Goal: Book appointment/travel/reservation

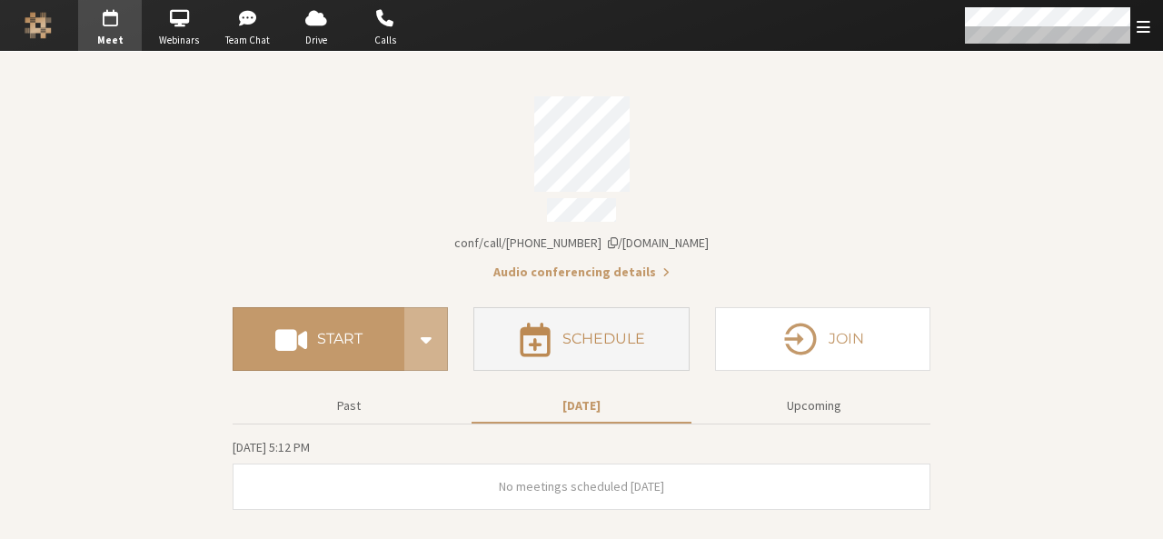
click at [624, 356] on button "Schedule" at bounding box center [580, 339] width 215 height 64
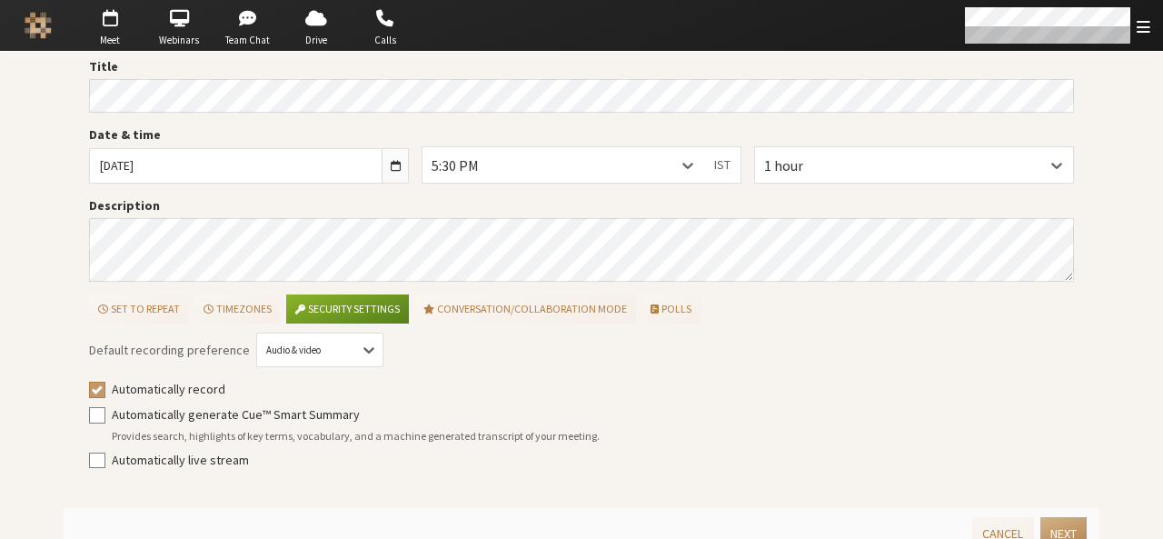
scroll to position [63, 0]
click at [154, 306] on button "Set to repeat" at bounding box center [138, 307] width 99 height 29
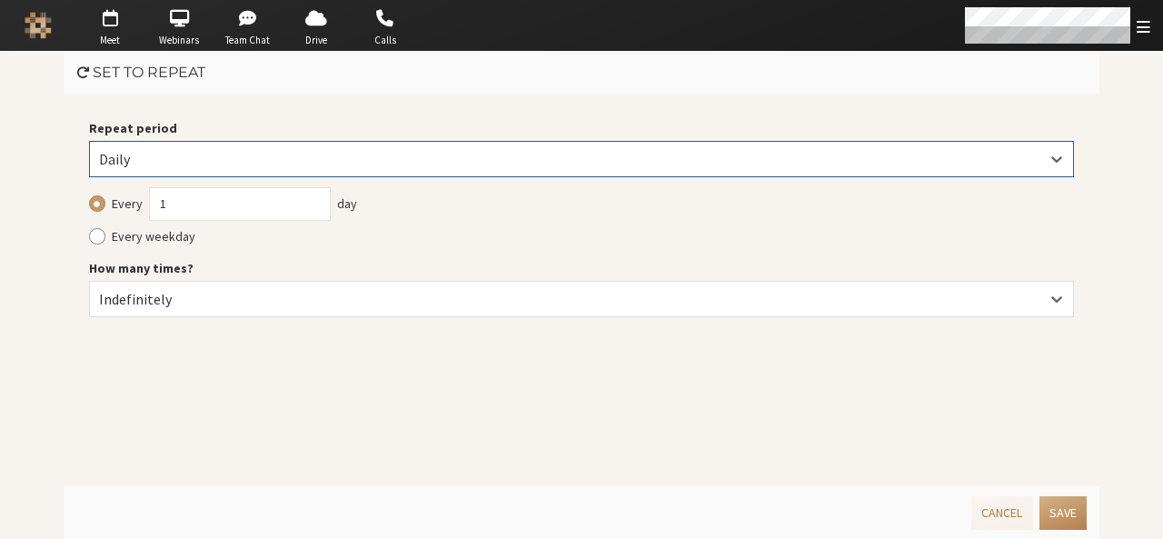
scroll to position [0, 0]
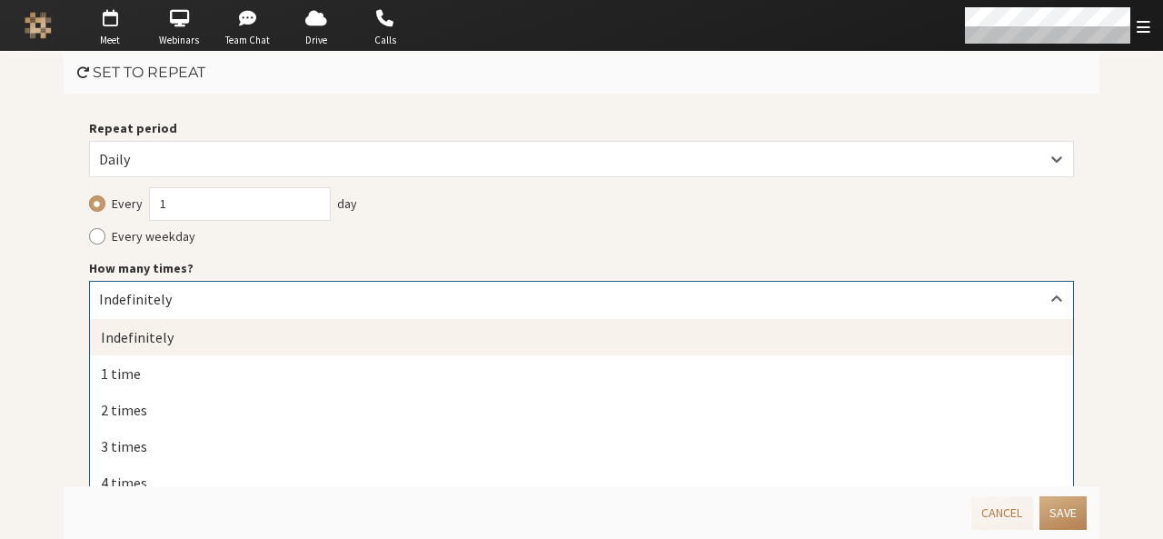
click at [996, 305] on div "Indefinitely" at bounding box center [581, 299] width 983 height 35
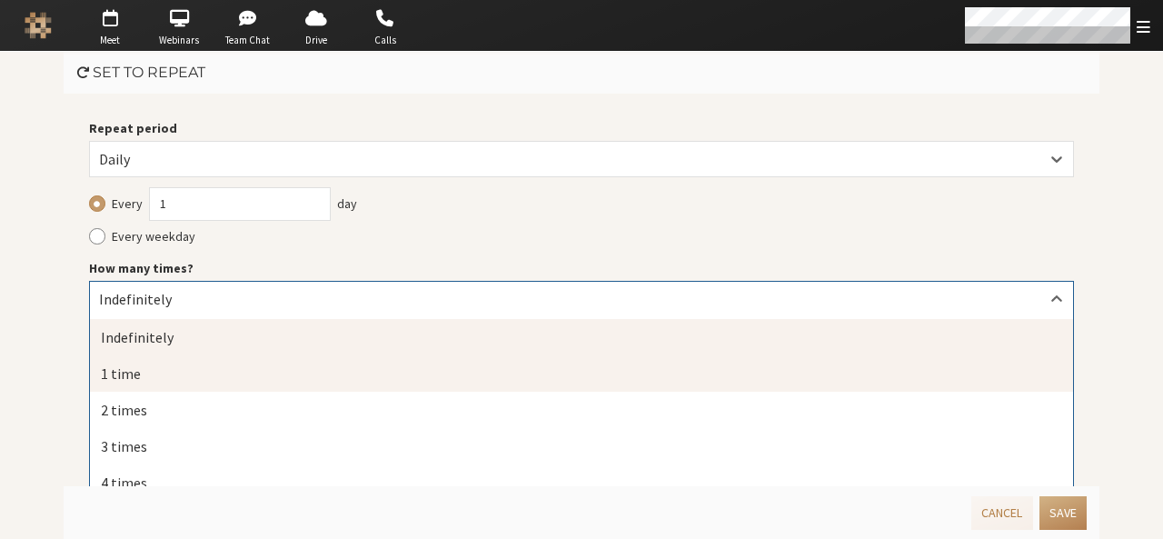
click at [863, 370] on div "1 time" at bounding box center [581, 373] width 983 height 36
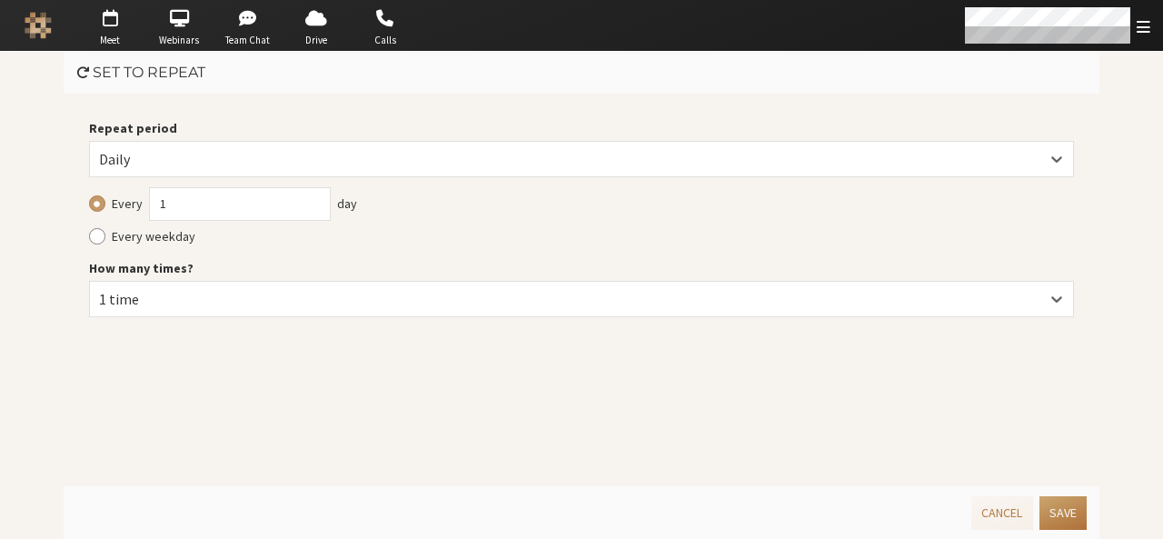
click at [1069, 507] on button "Save" at bounding box center [1063, 513] width 47 height 34
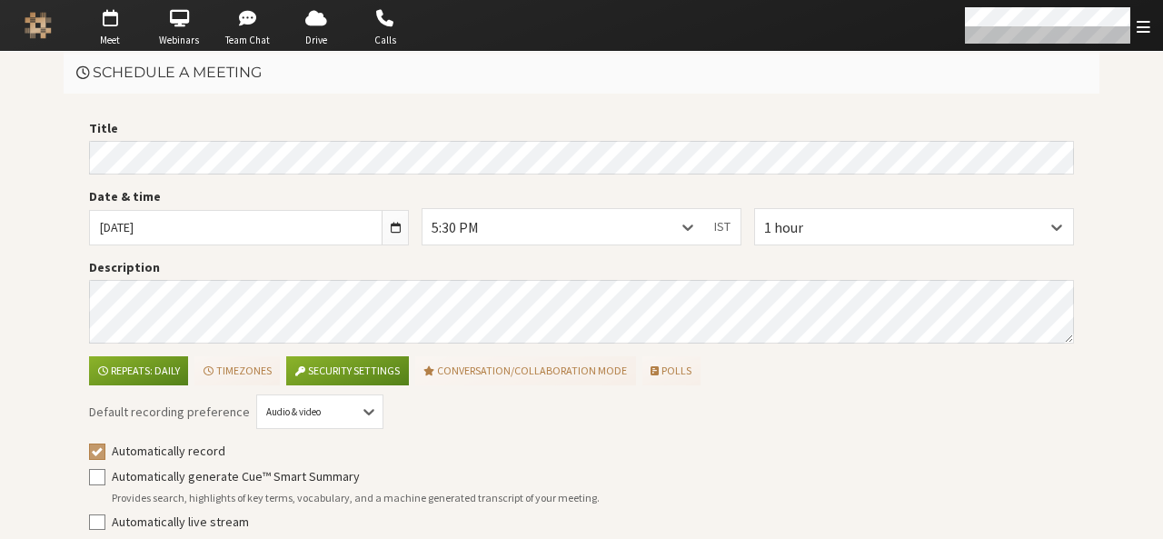
scroll to position [82, 0]
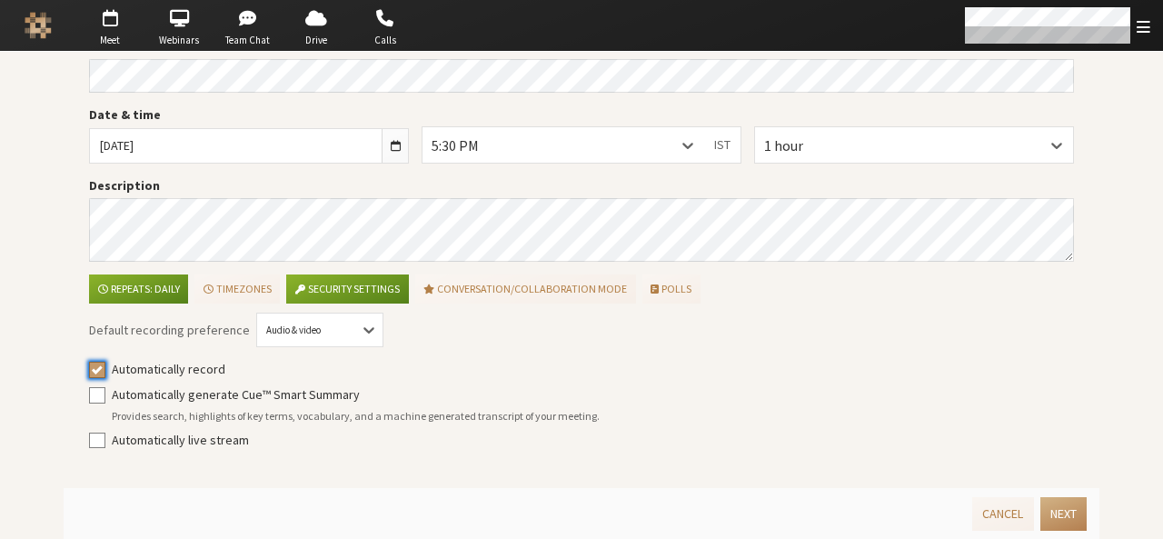
click at [89, 373] on input "Automatically record" at bounding box center [97, 369] width 16 height 18
checkbox input "false"
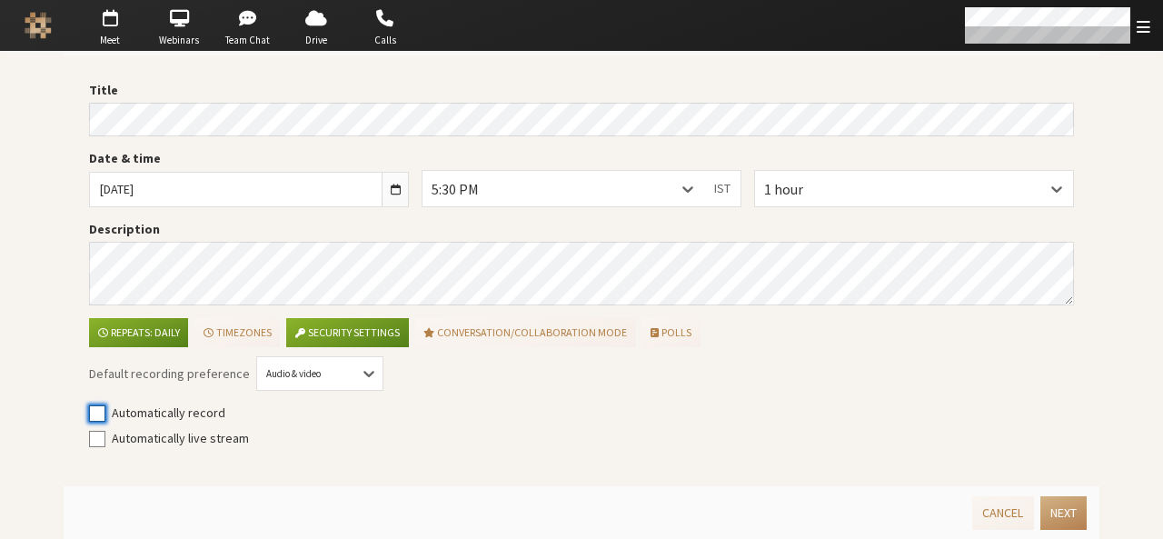
scroll to position [36, 0]
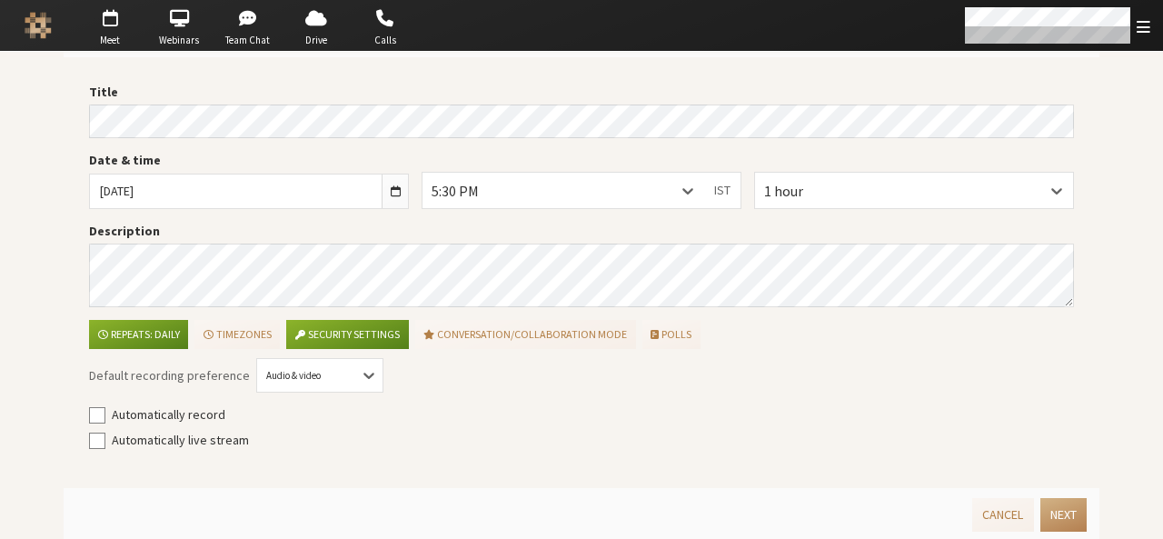
click at [602, 197] on div "5:30 PM" at bounding box center [564, 190] width 282 height 35
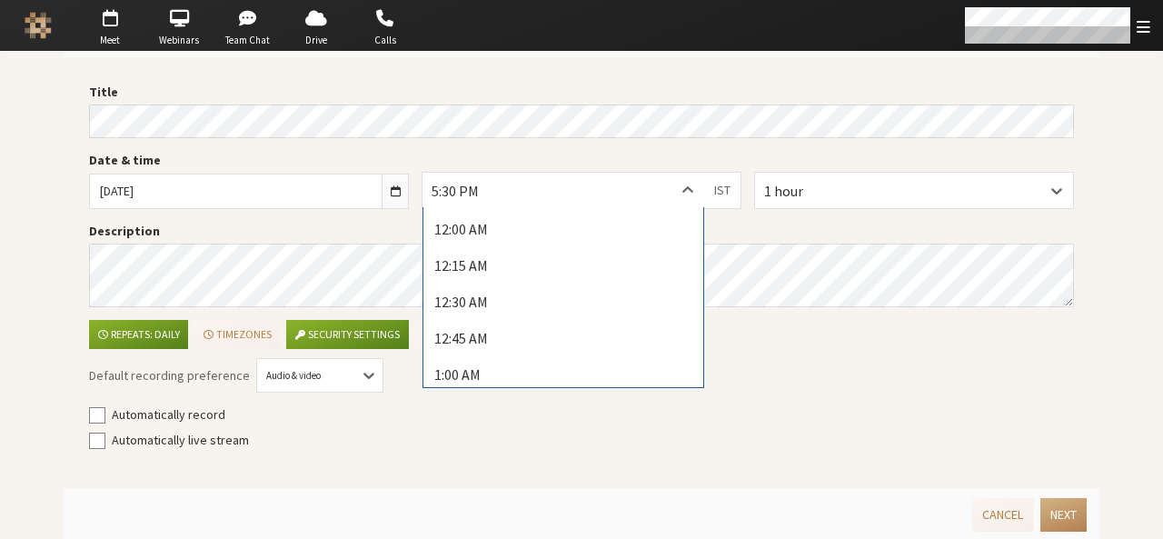
scroll to position [2416, 0]
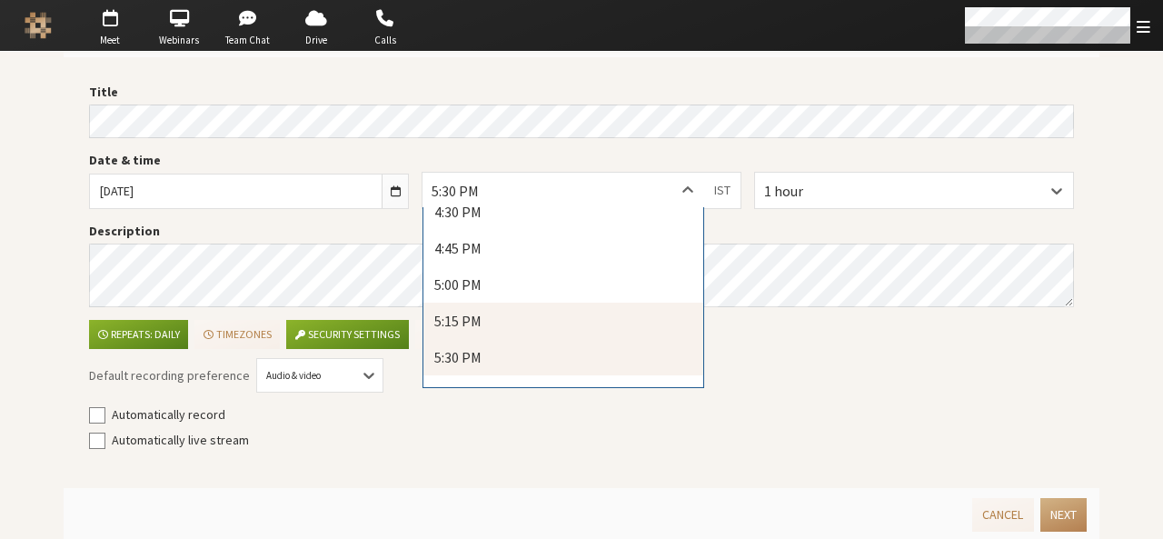
click at [563, 310] on div "5:15 PM" at bounding box center [563, 321] width 280 height 36
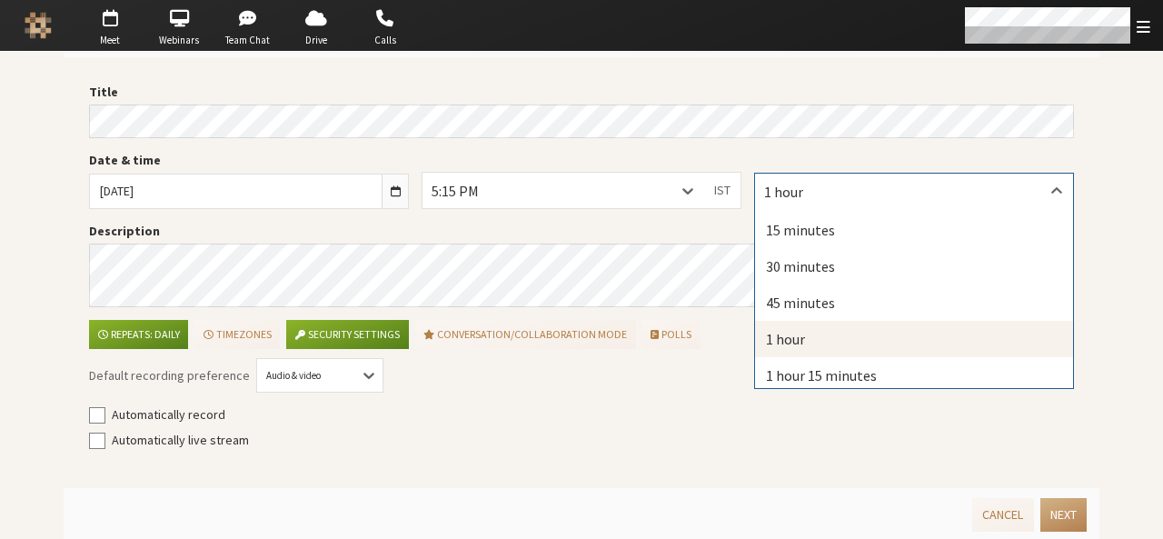
click at [990, 184] on div "1 hour" at bounding box center [914, 191] width 318 height 35
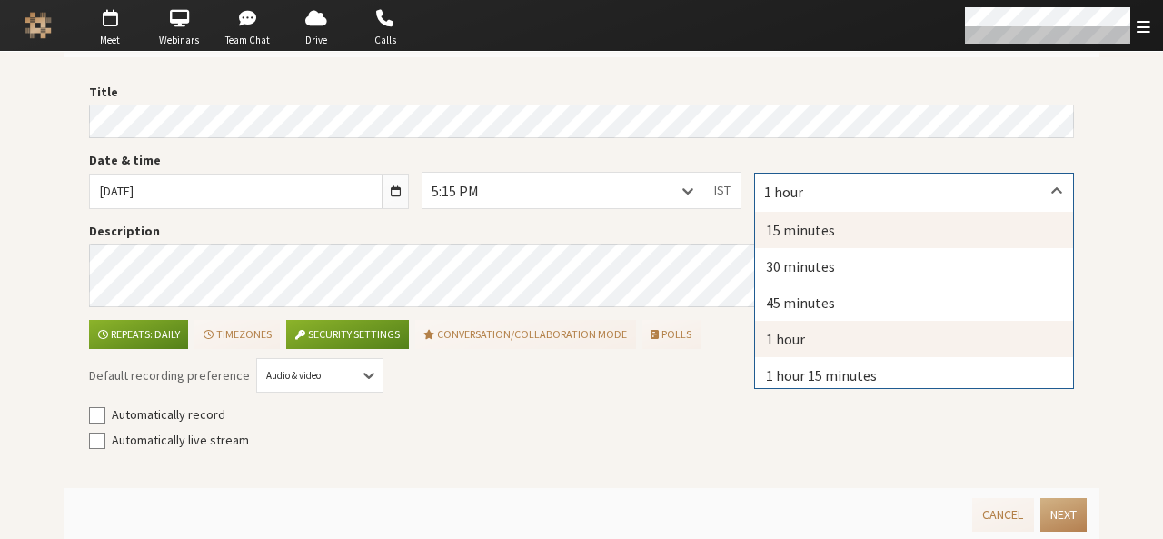
click at [970, 224] on div "15 minutes" at bounding box center [914, 230] width 318 height 36
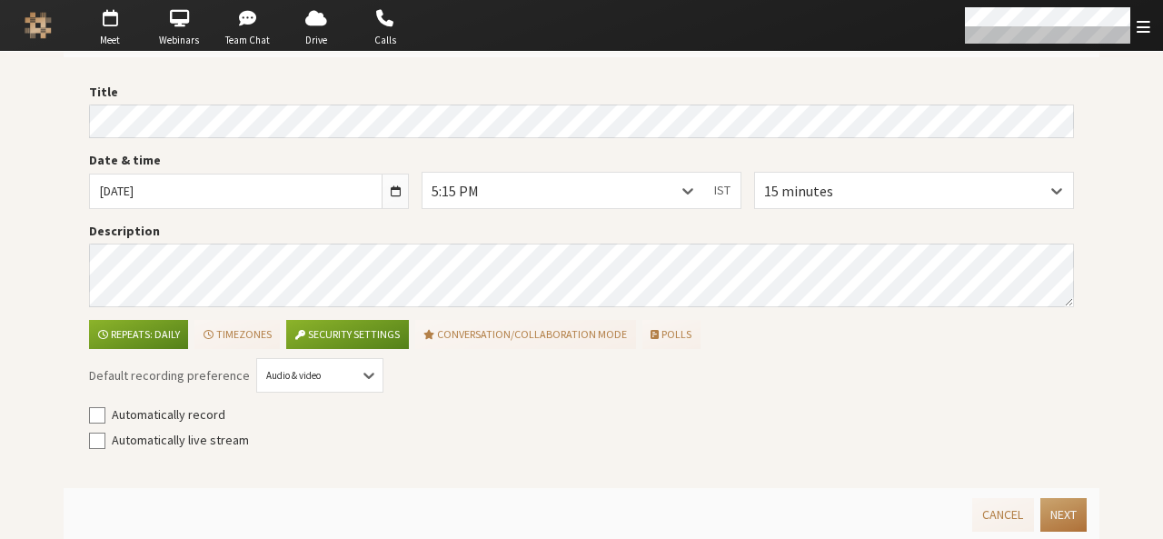
click at [1060, 507] on button "Next" at bounding box center [1063, 515] width 46 height 34
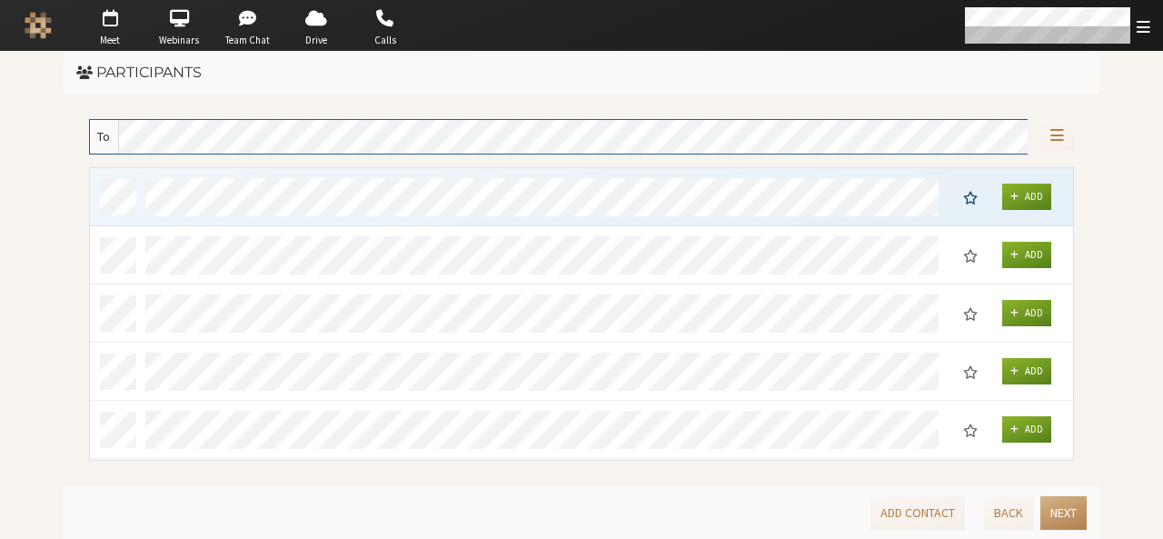
scroll to position [280, 970]
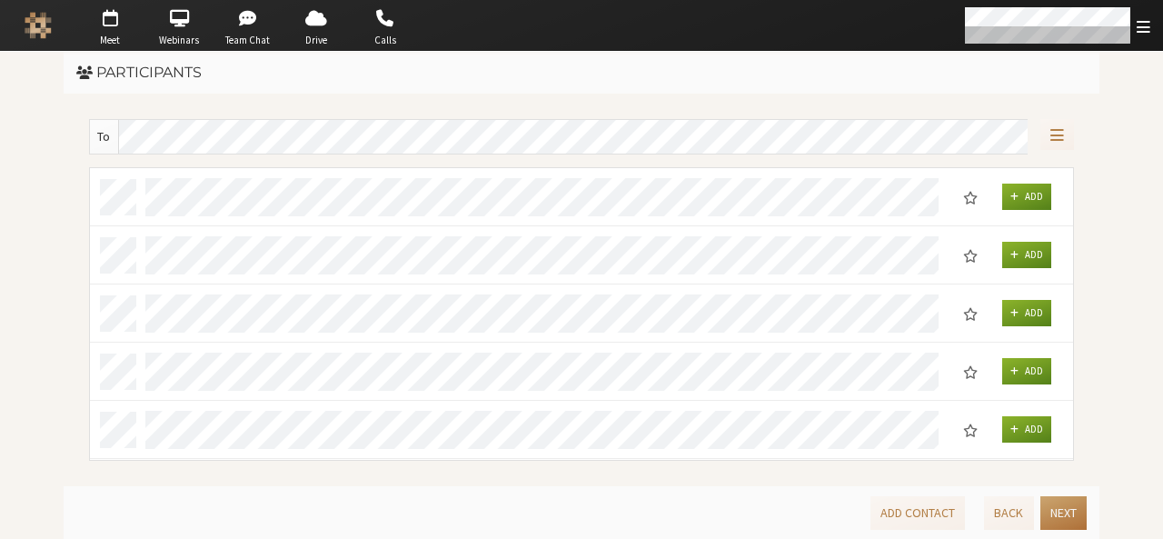
click at [1060, 507] on button "Next" at bounding box center [1063, 513] width 46 height 34
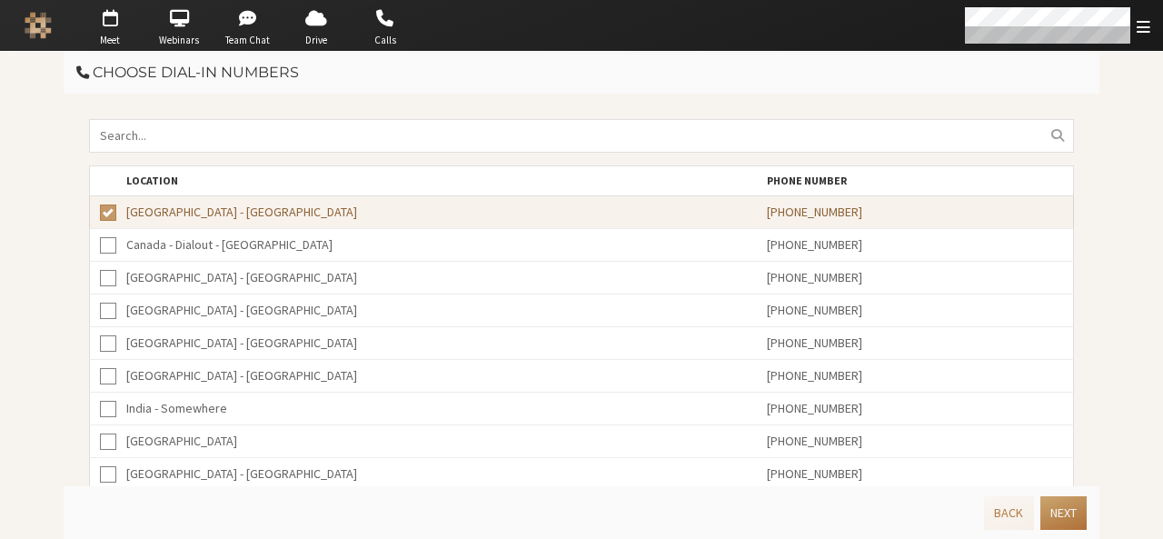
click at [1060, 507] on button "Next" at bounding box center [1063, 513] width 46 height 34
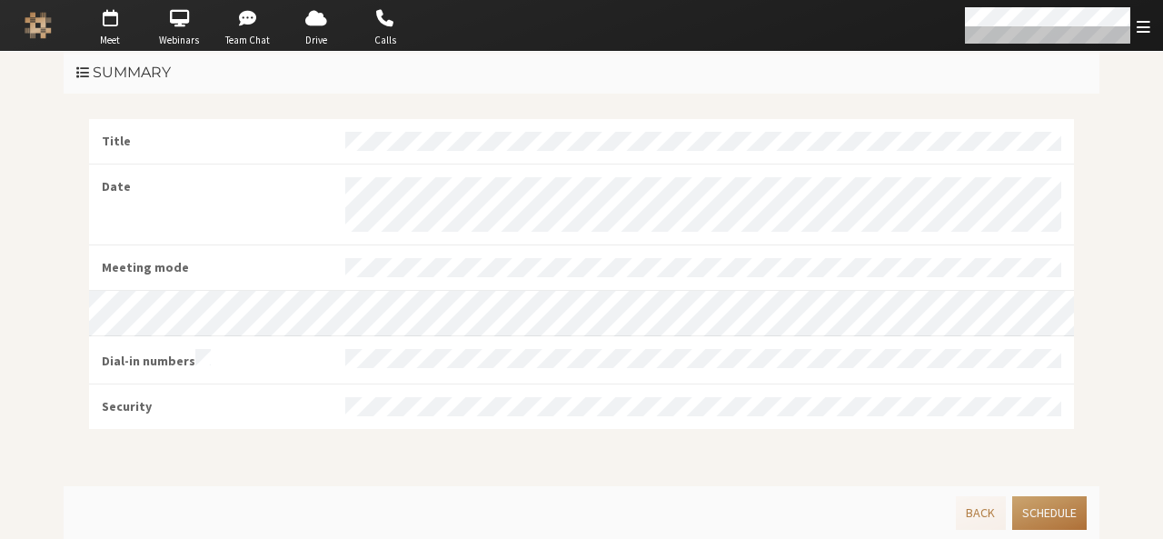
click at [1060, 507] on button "Schedule" at bounding box center [1049, 513] width 75 height 34
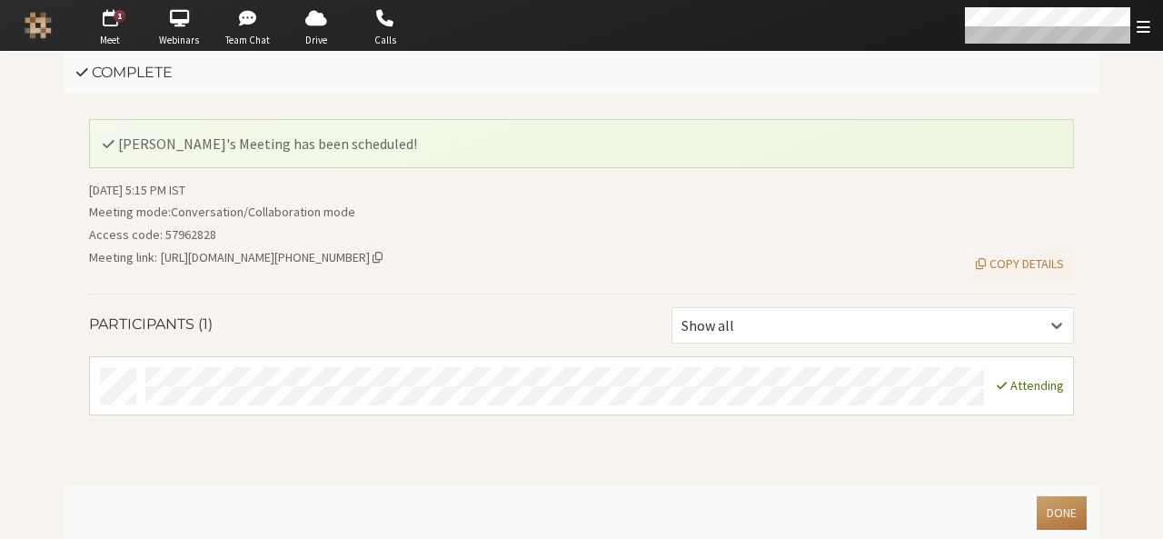
click at [1060, 507] on button "Done" at bounding box center [1062, 513] width 50 height 34
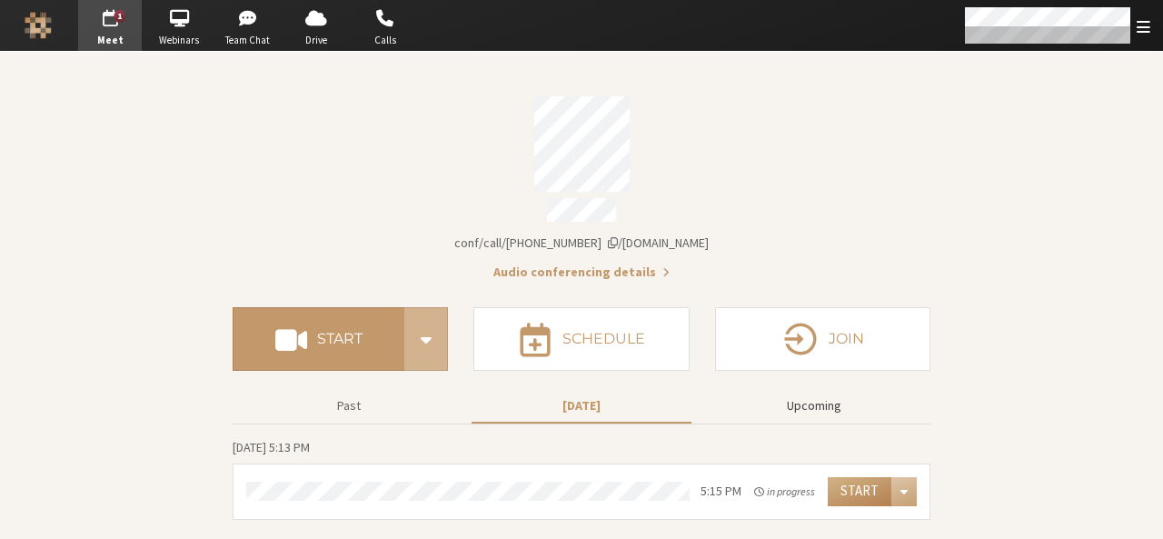
click at [821, 397] on button "Upcoming" at bounding box center [814, 406] width 220 height 32
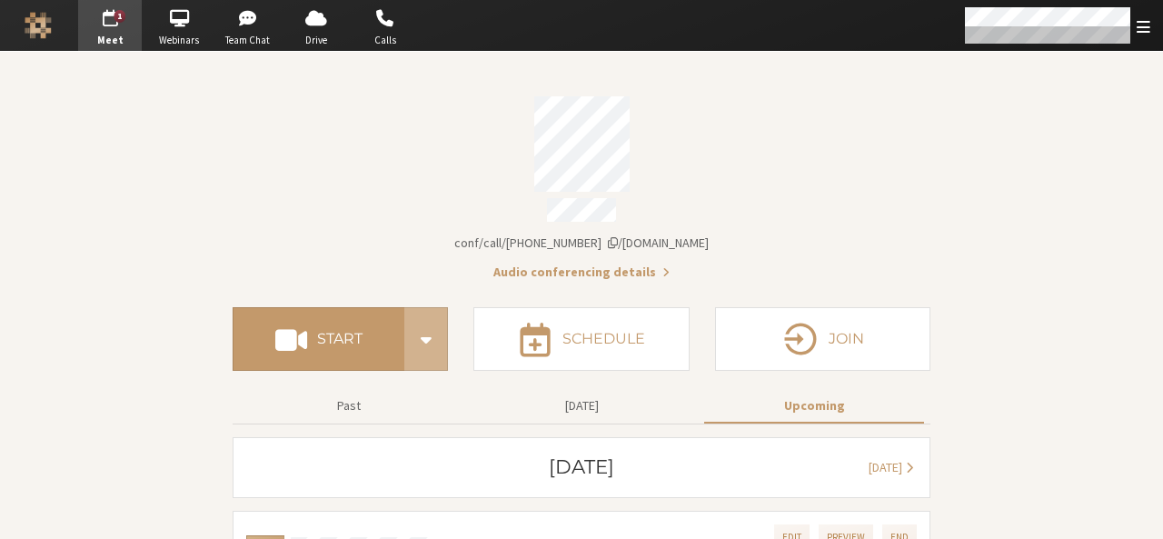
scroll to position [63, 0]
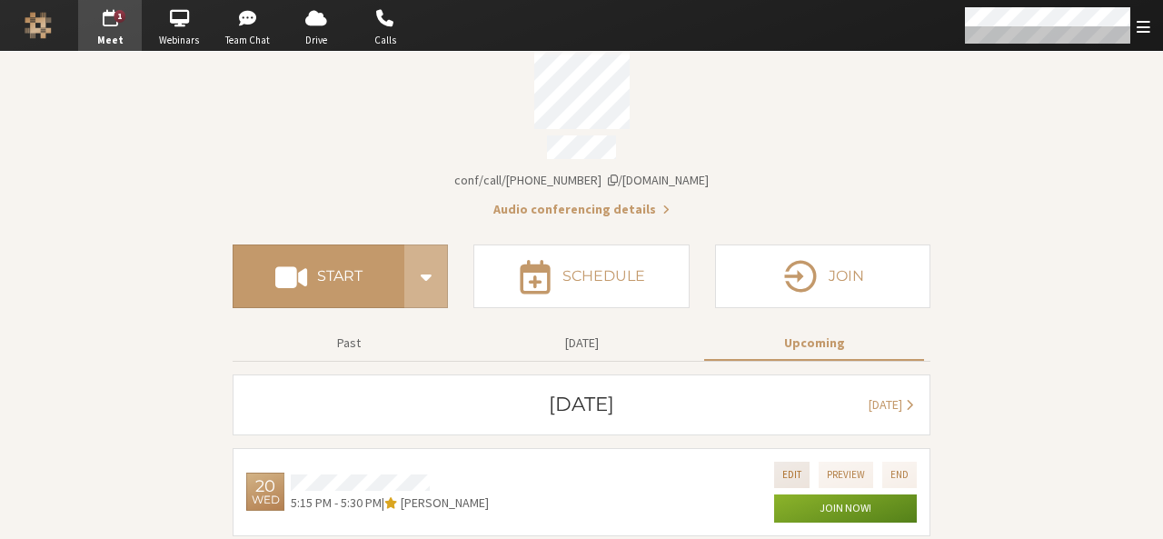
click at [785, 462] on button "Edit" at bounding box center [791, 475] width 35 height 26
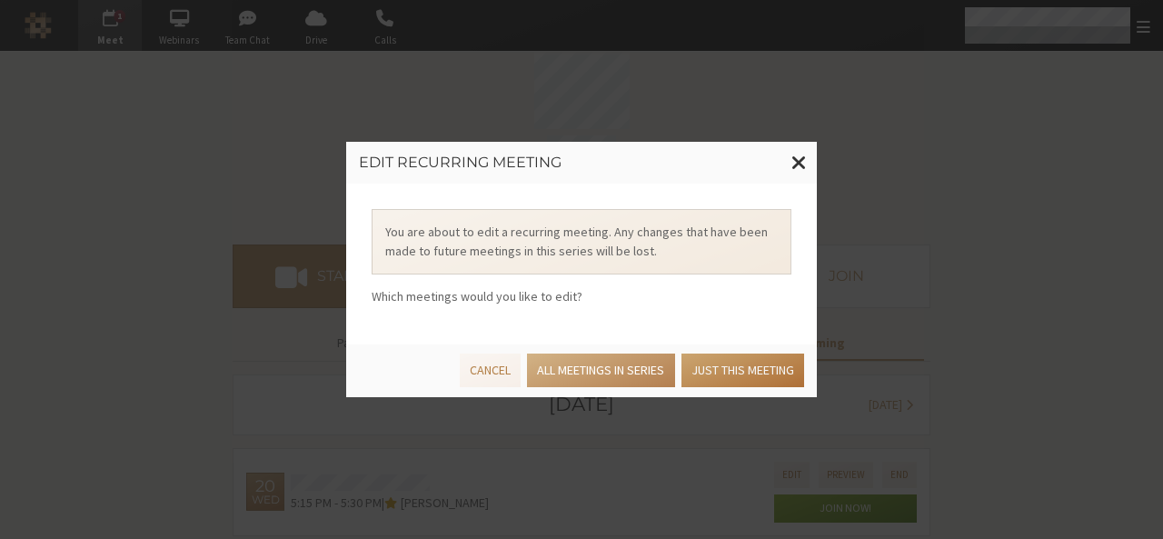
click at [698, 372] on button "Just this meeting" at bounding box center [742, 370] width 123 height 34
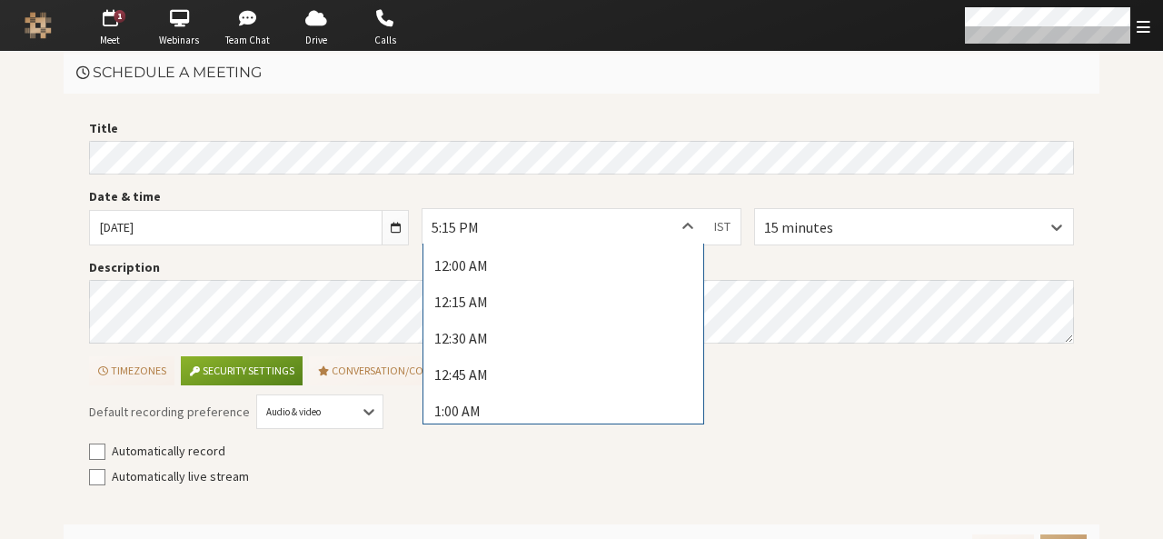
click at [686, 230] on icon at bounding box center [688, 227] width 18 height 18
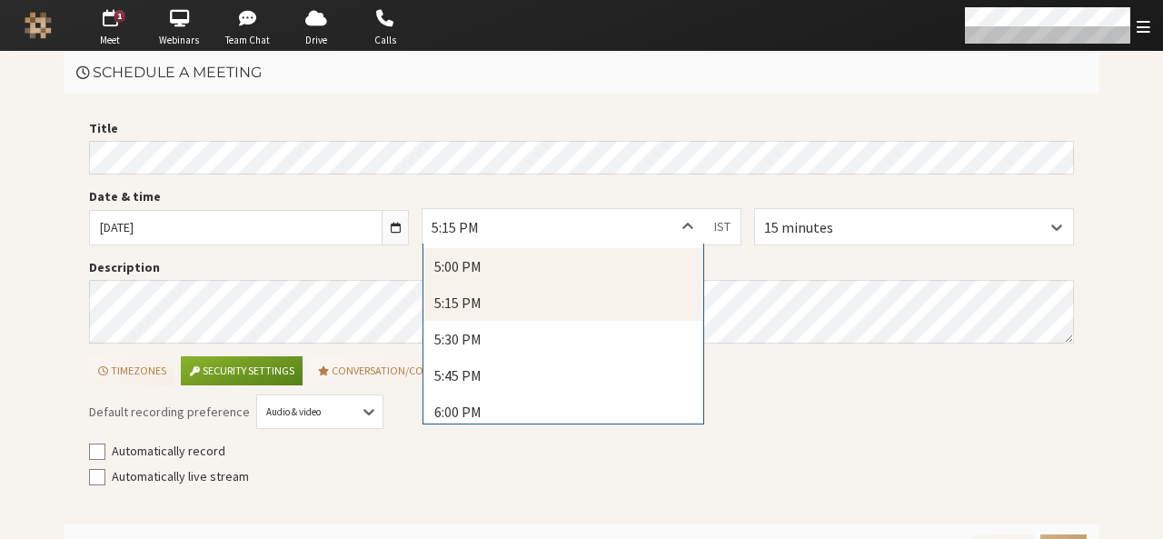
scroll to position [2472, 0]
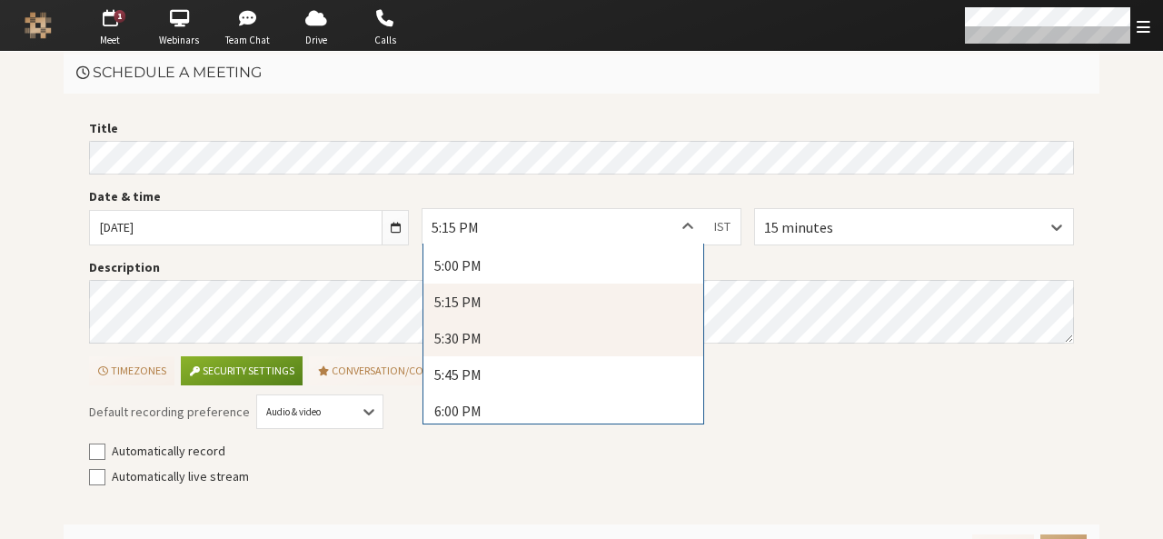
click at [614, 339] on div "5:30 PM" at bounding box center [563, 338] width 280 height 36
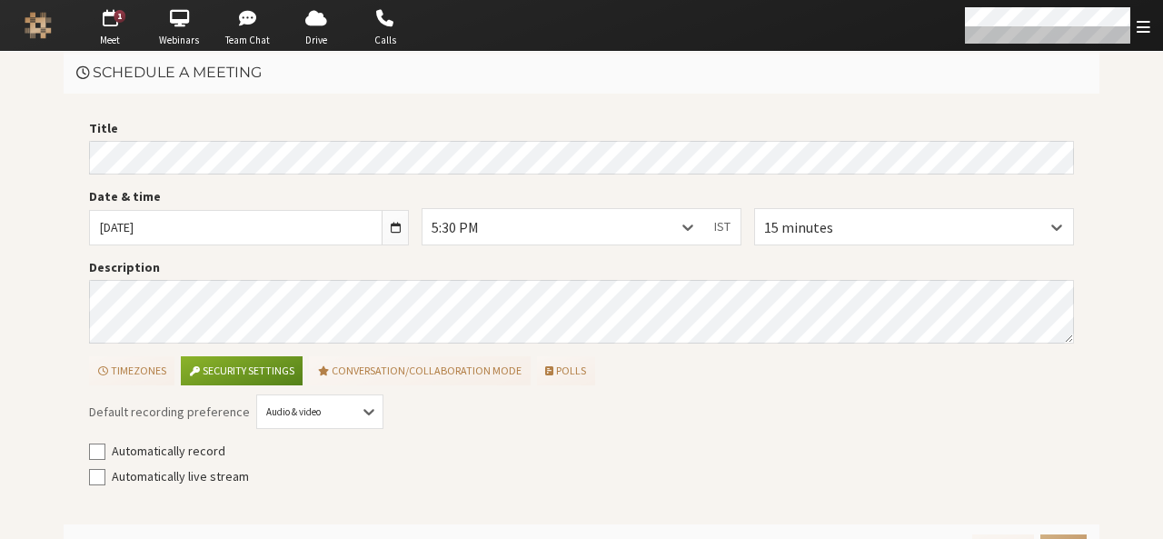
scroll to position [36, 0]
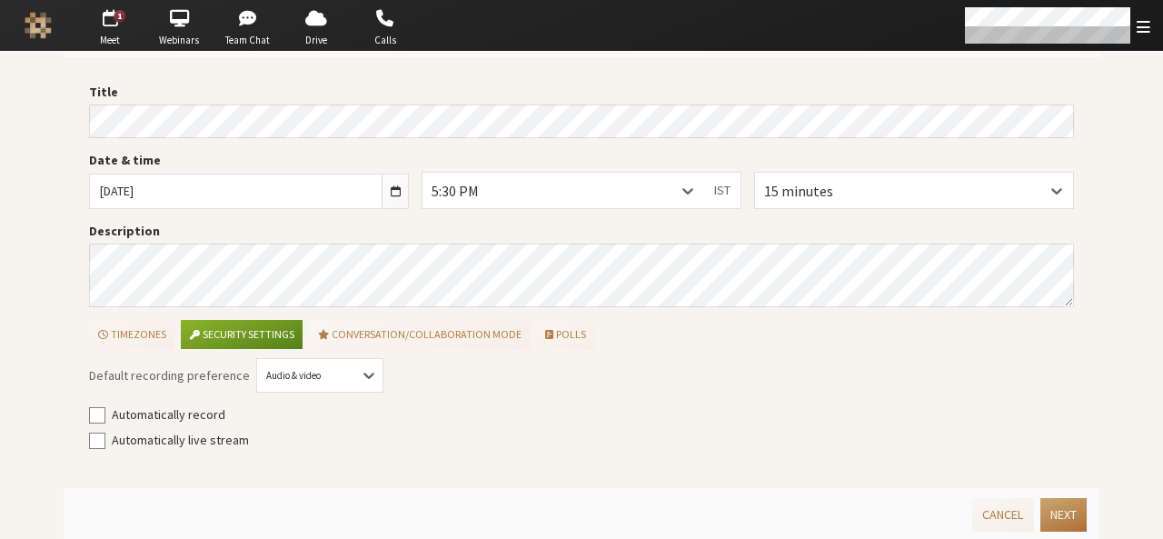
click at [1056, 507] on button "Next" at bounding box center [1063, 515] width 46 height 34
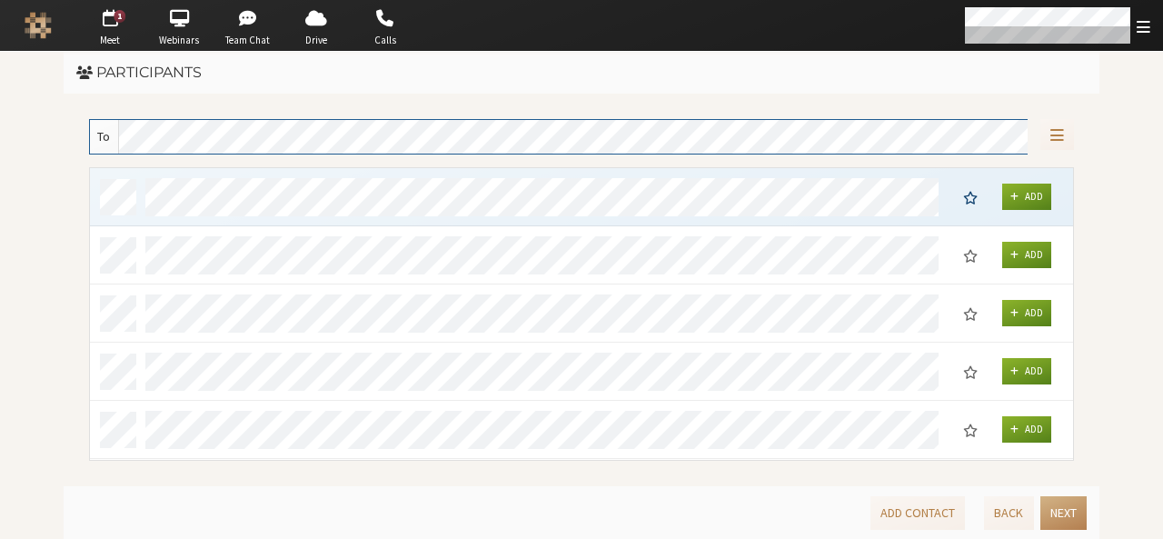
scroll to position [280, 970]
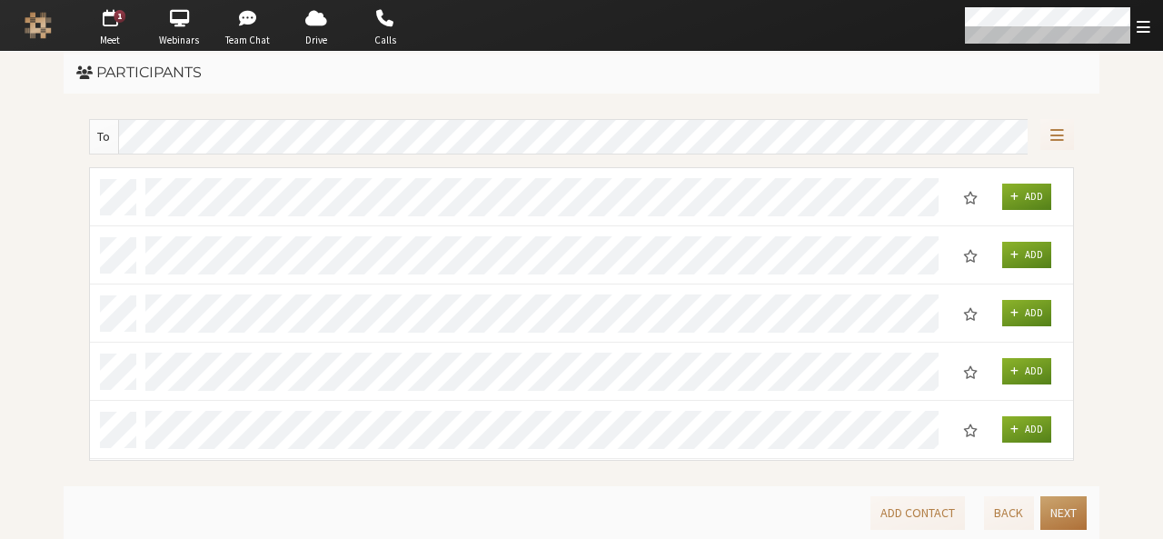
click at [1056, 507] on button "Next" at bounding box center [1063, 513] width 46 height 34
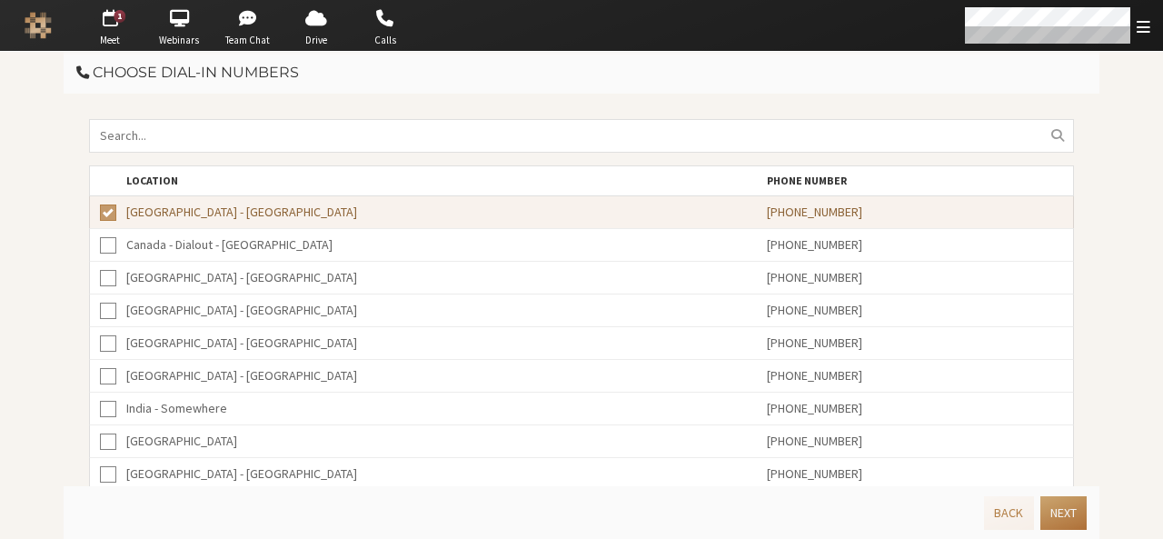
click at [1056, 507] on button "Next" at bounding box center [1063, 513] width 46 height 34
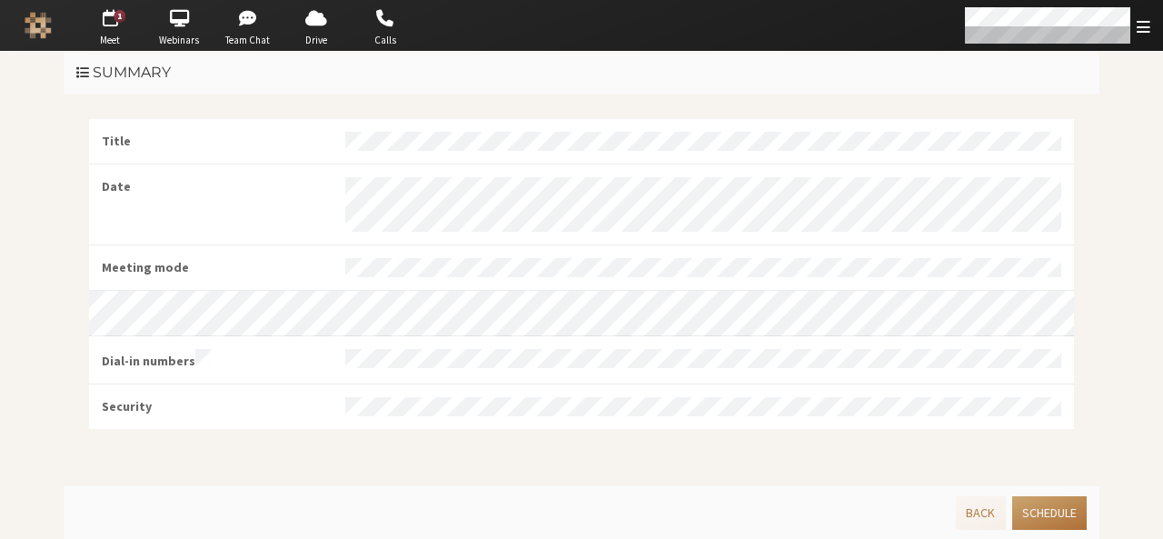
click at [1056, 507] on button "Schedule" at bounding box center [1049, 513] width 75 height 34
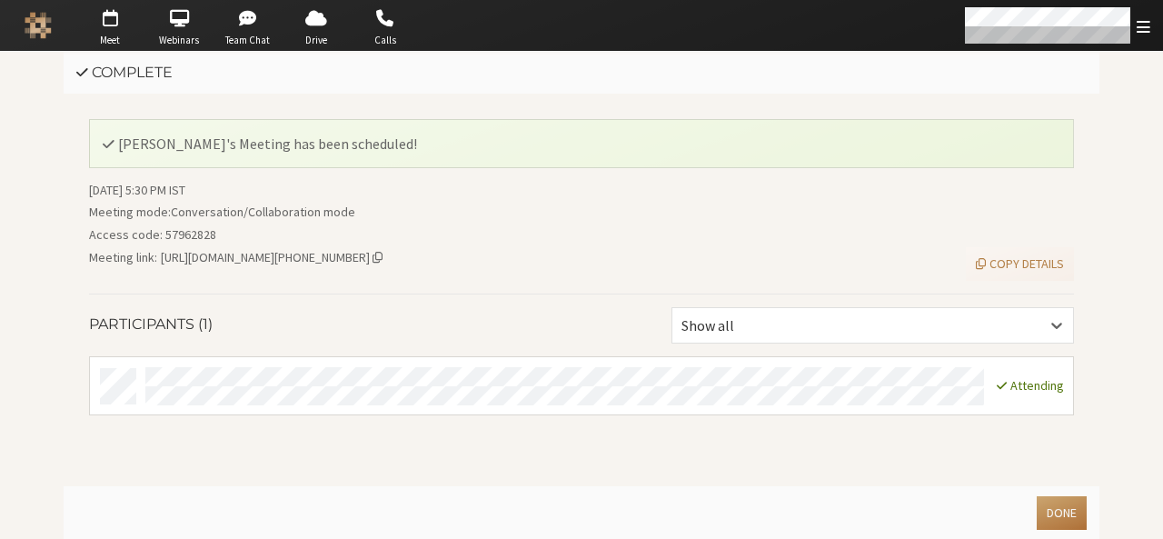
click at [1056, 507] on button "Done" at bounding box center [1062, 513] width 50 height 34
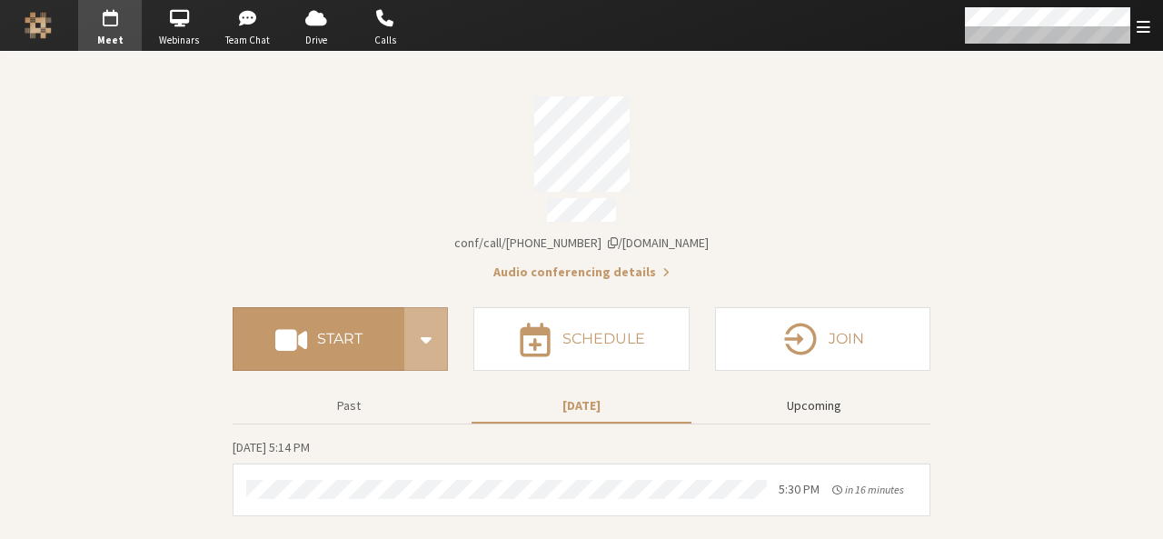
click at [823, 394] on button "Upcoming" at bounding box center [814, 406] width 220 height 32
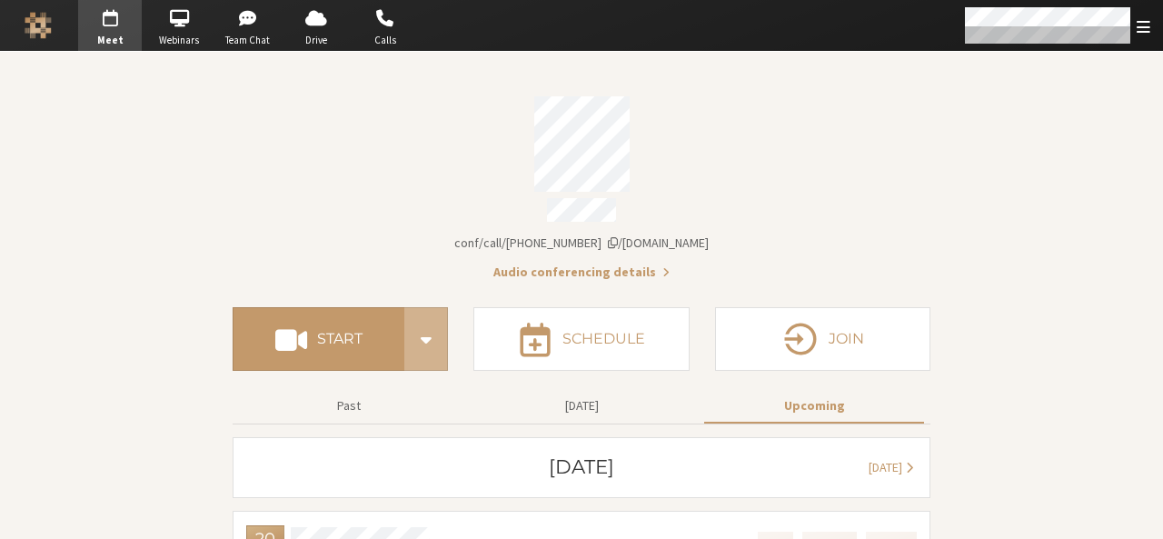
scroll to position [43, 0]
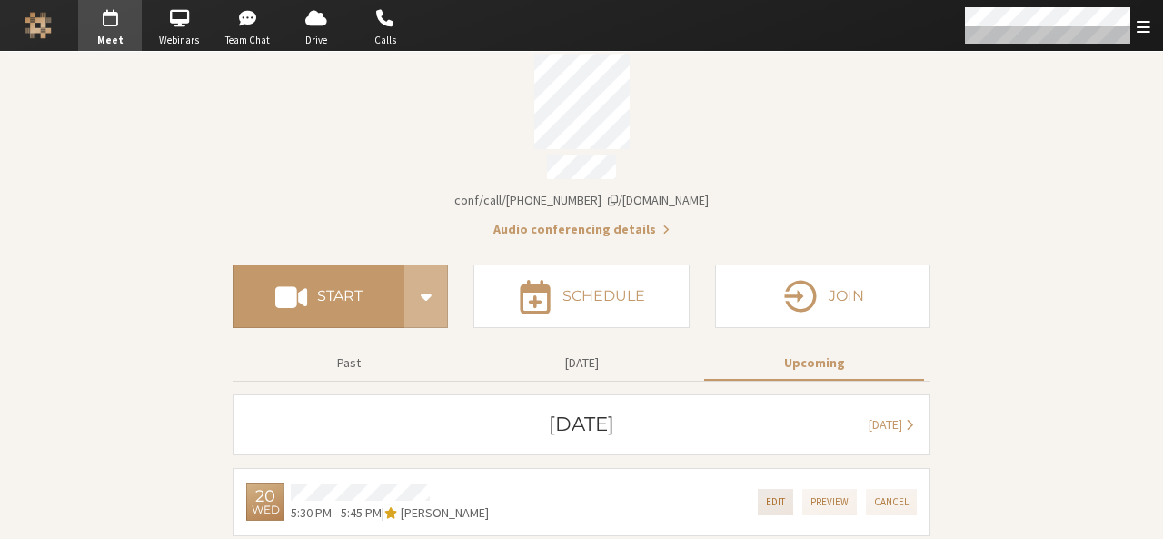
click at [764, 494] on button "Edit" at bounding box center [775, 502] width 35 height 26
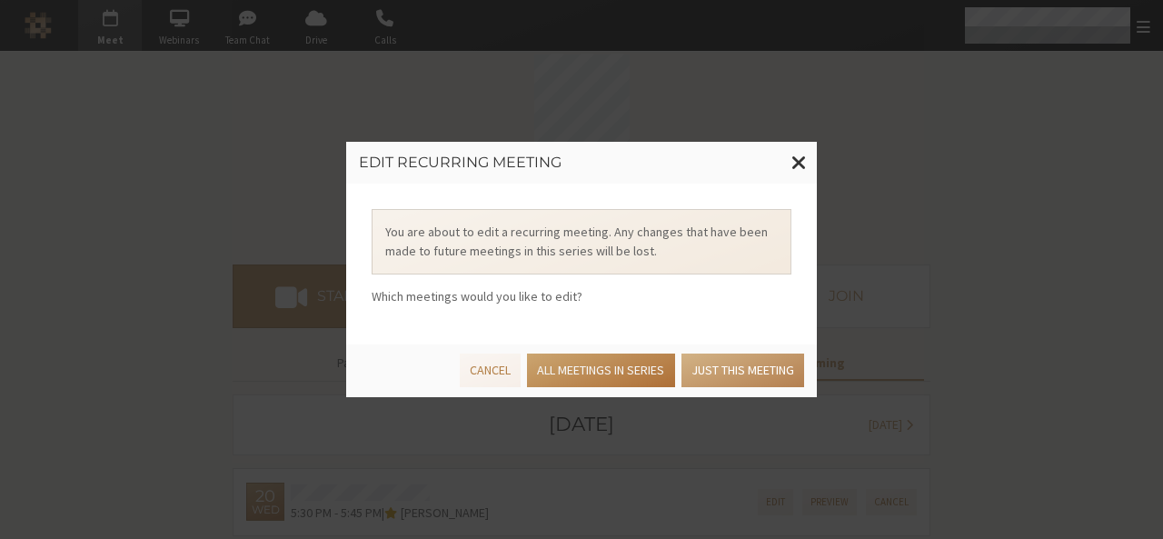
click at [618, 368] on button "All meetings in series" at bounding box center [600, 370] width 147 height 34
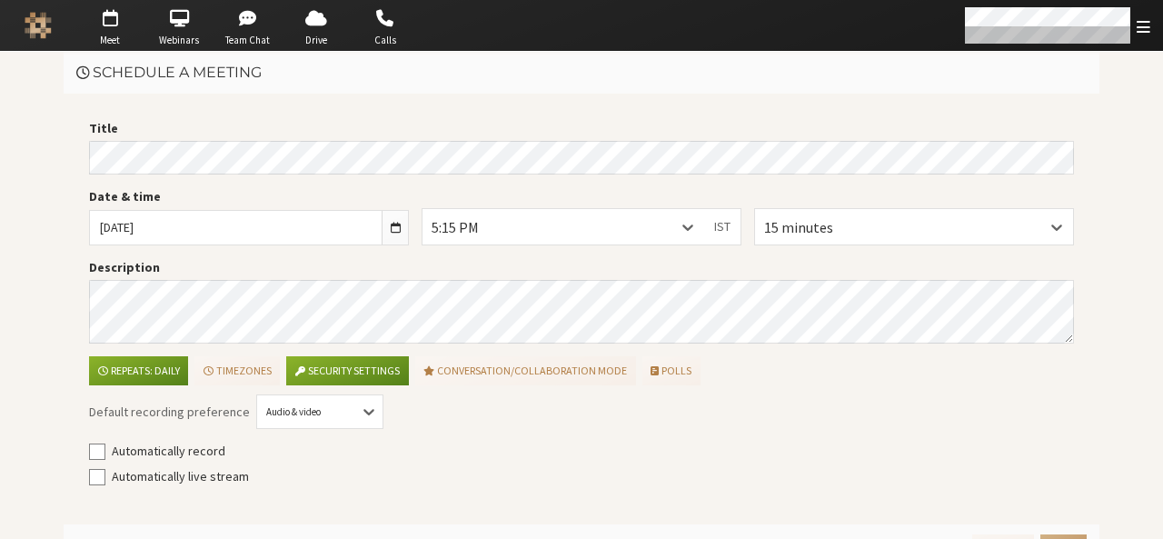
scroll to position [36, 0]
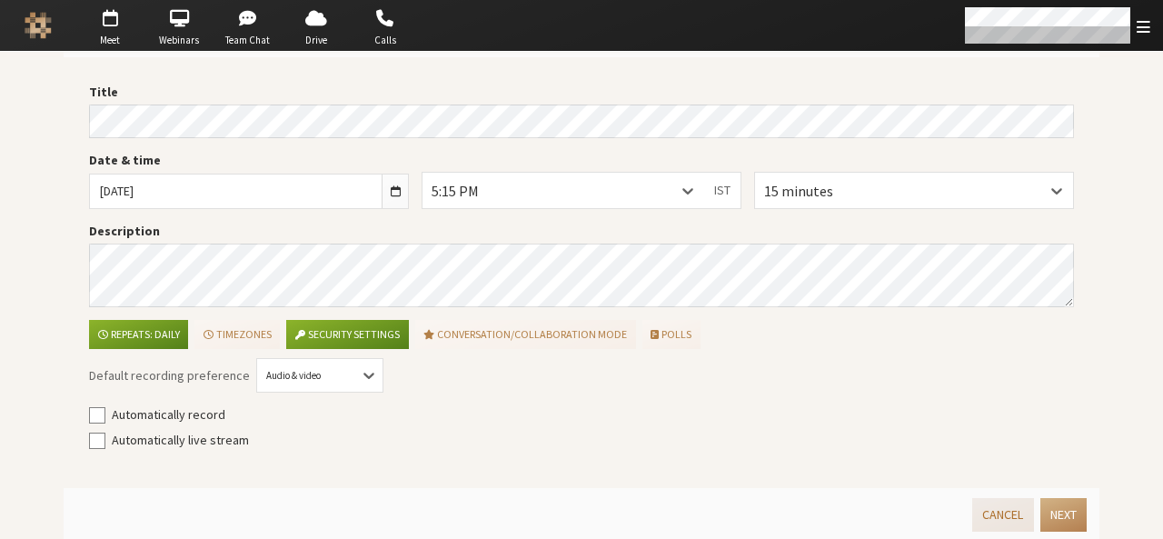
click at [992, 507] on button "Cancel" at bounding box center [1002, 515] width 61 height 34
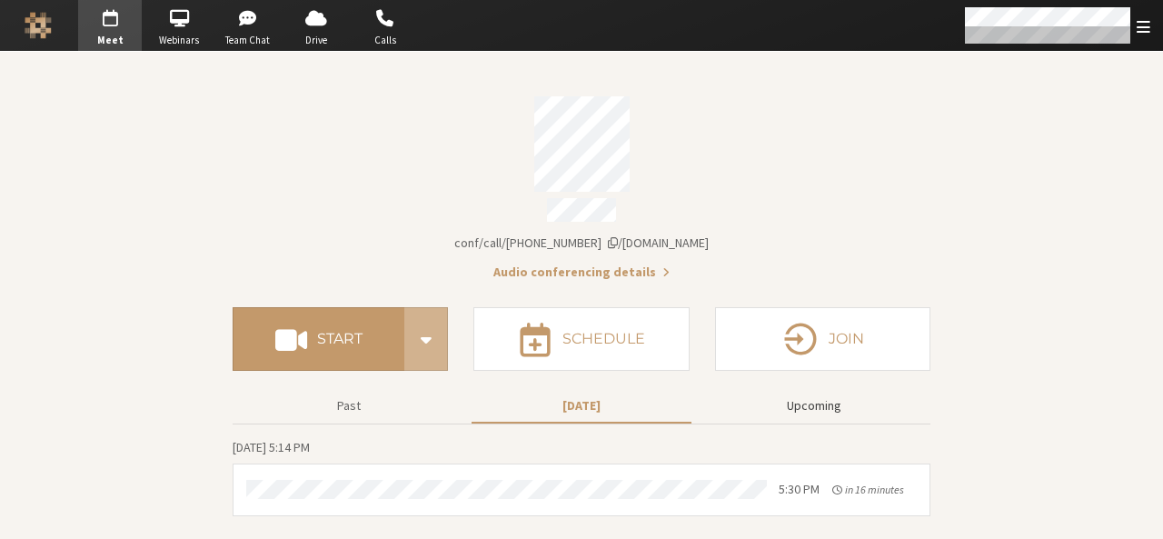
click at [804, 392] on button "Upcoming" at bounding box center [814, 406] width 220 height 32
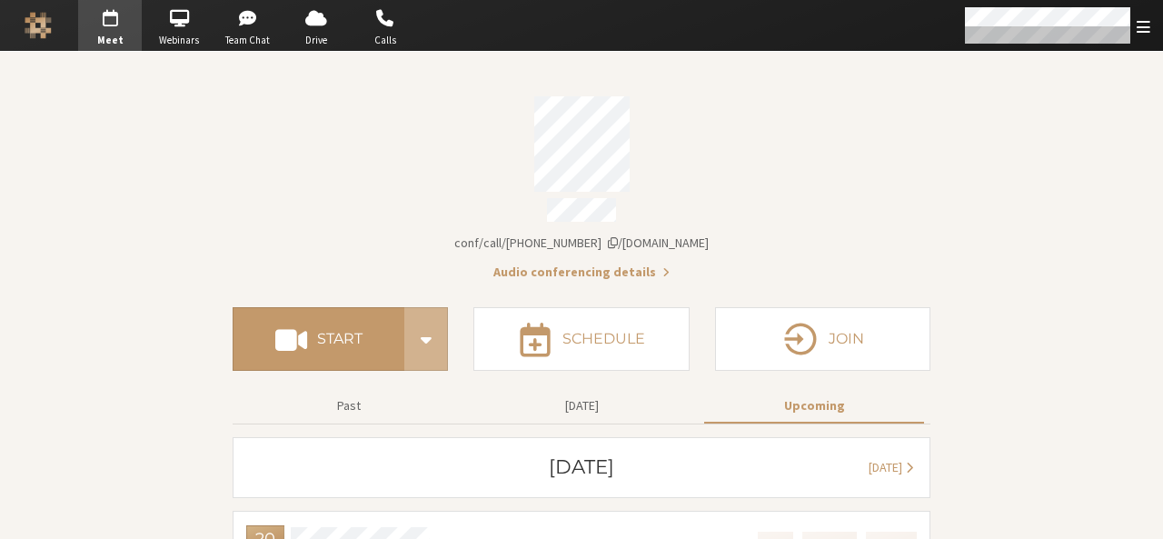
scroll to position [43, 0]
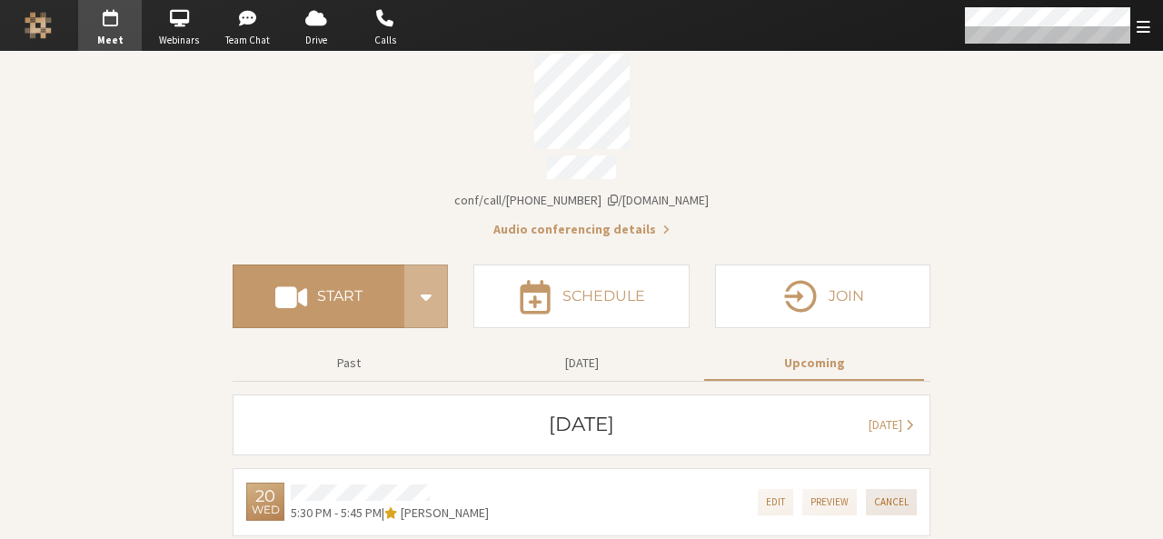
click at [894, 498] on button "Cancel" at bounding box center [891, 502] width 51 height 26
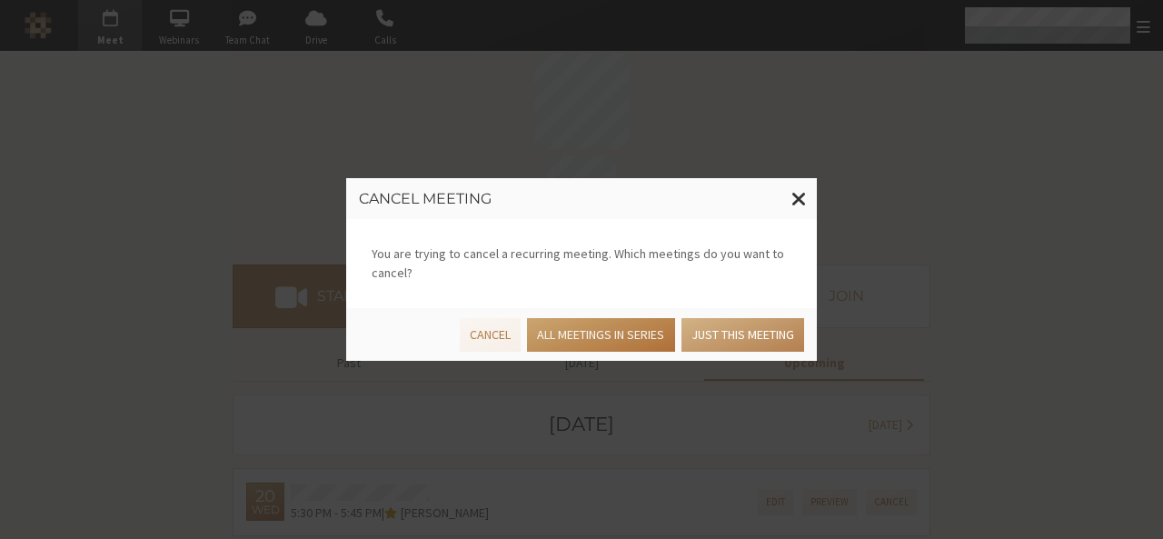
click at [617, 344] on button "All meetings in series" at bounding box center [600, 335] width 147 height 34
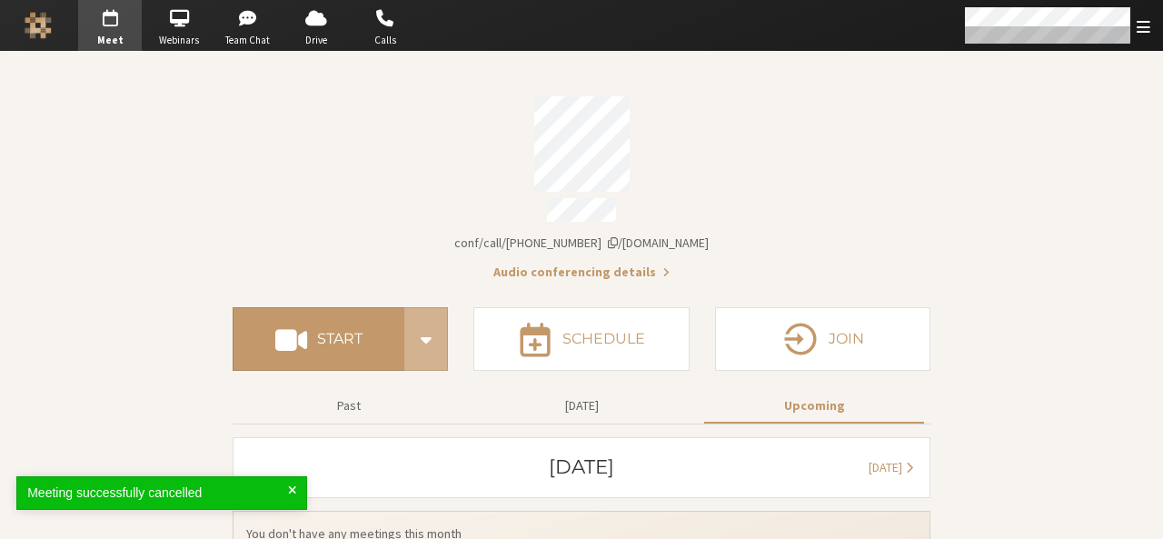
scroll to position [20, 0]
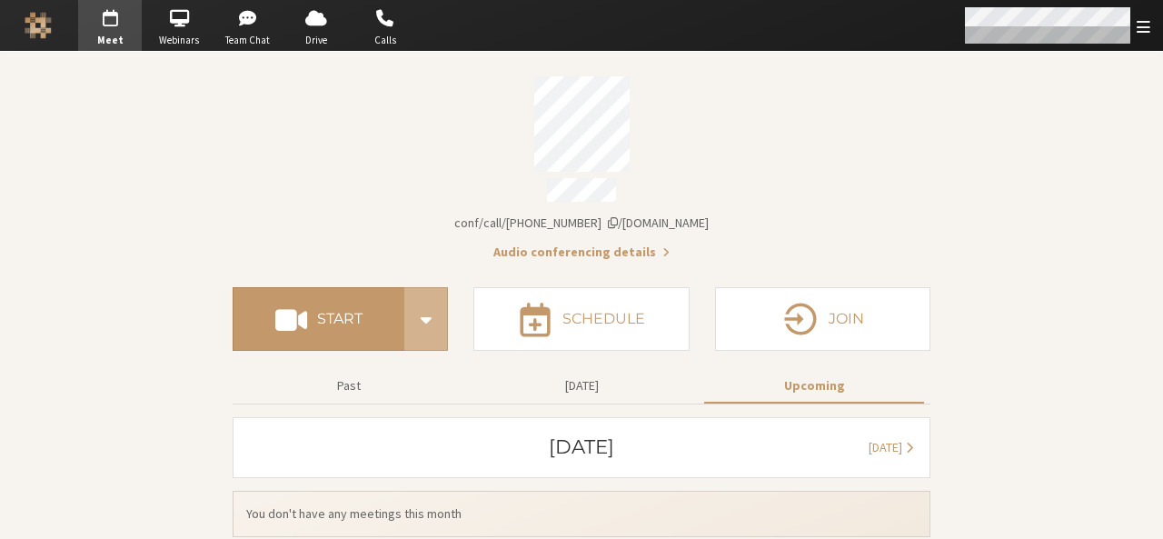
click at [1141, 34] on span "Open menu" at bounding box center [1144, 26] width 14 height 17
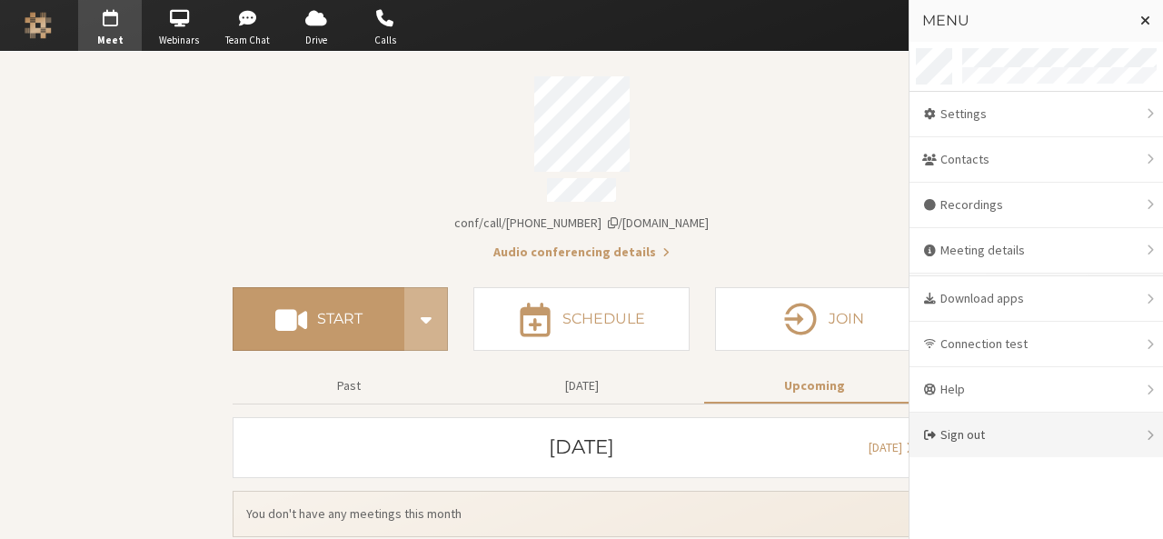
click at [1032, 423] on div "Sign out" at bounding box center [1037, 435] width 254 height 45
